Goal: Information Seeking & Learning: Learn about a topic

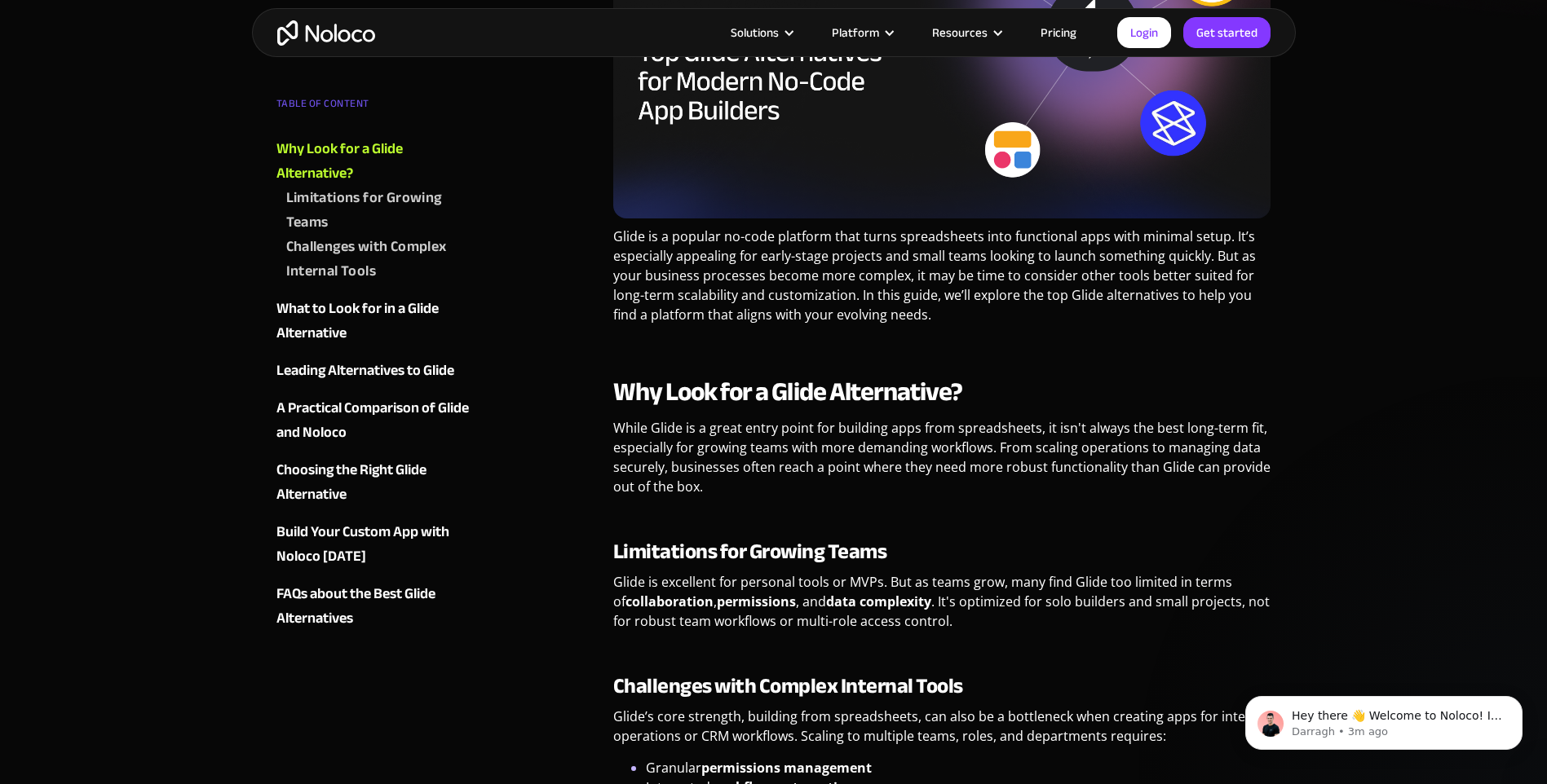
click at [402, 479] on div "Choosing the Right Glide Alternative" at bounding box center [375, 482] width 197 height 49
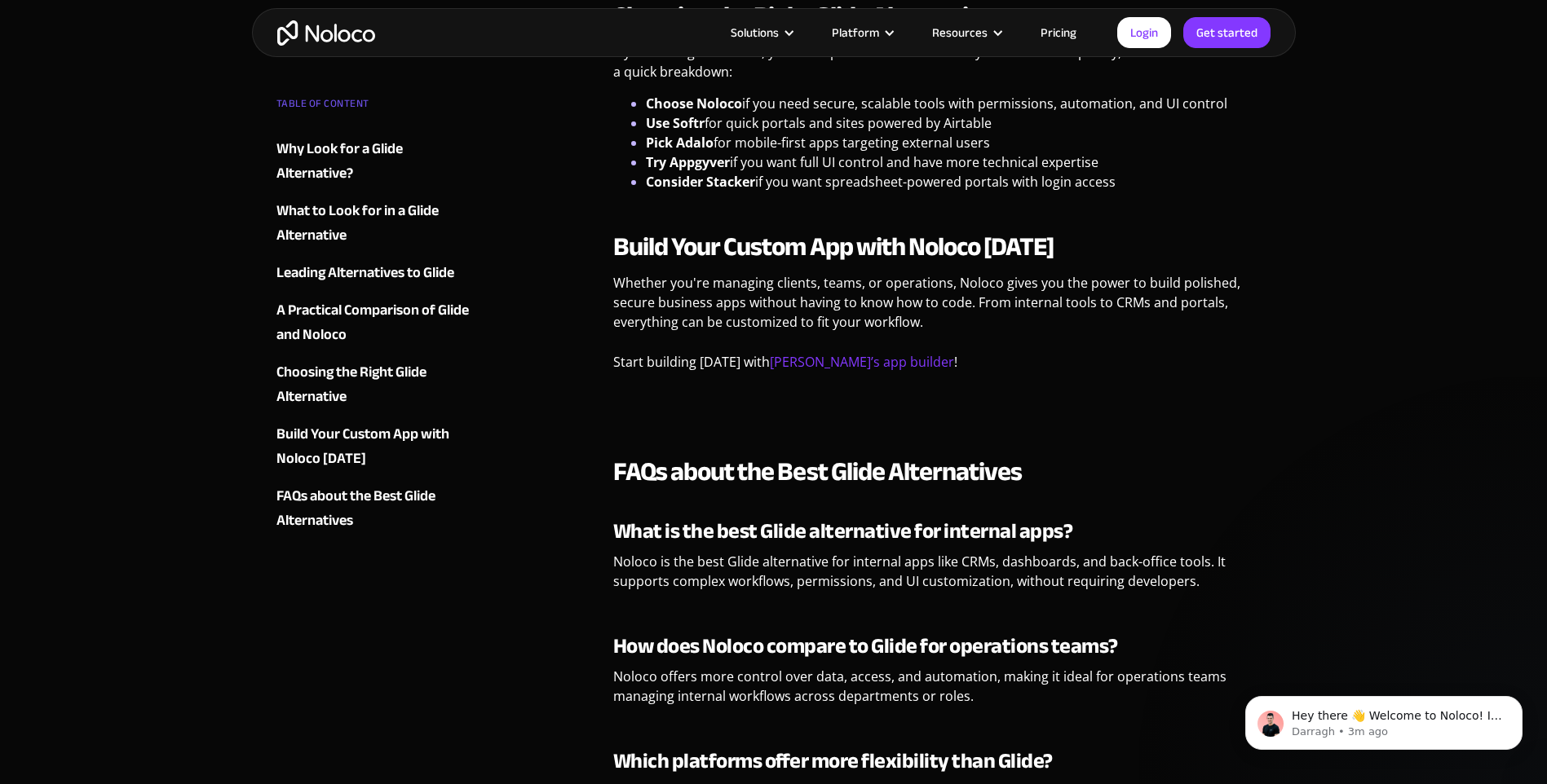
click at [1062, 23] on link "Pricing" at bounding box center [1058, 33] width 76 height 21
